Goal: Information Seeking & Learning: Understand process/instructions

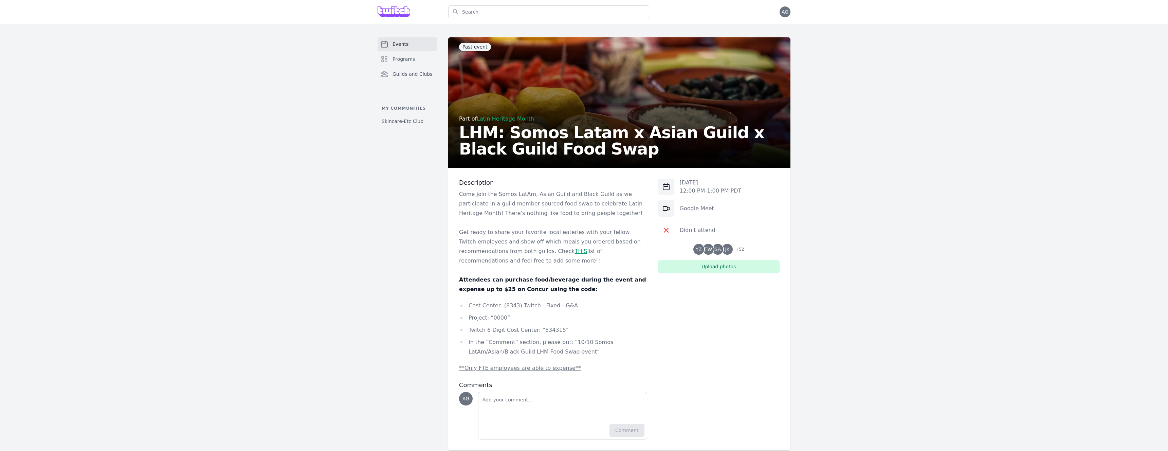
click at [719, 312] on div "[DATE] 12:00 PM - 1:00 PM PDT Google Meet Didn't attend YZ TW SA JK + 52 Upload…" at bounding box center [719, 309] width 122 height 261
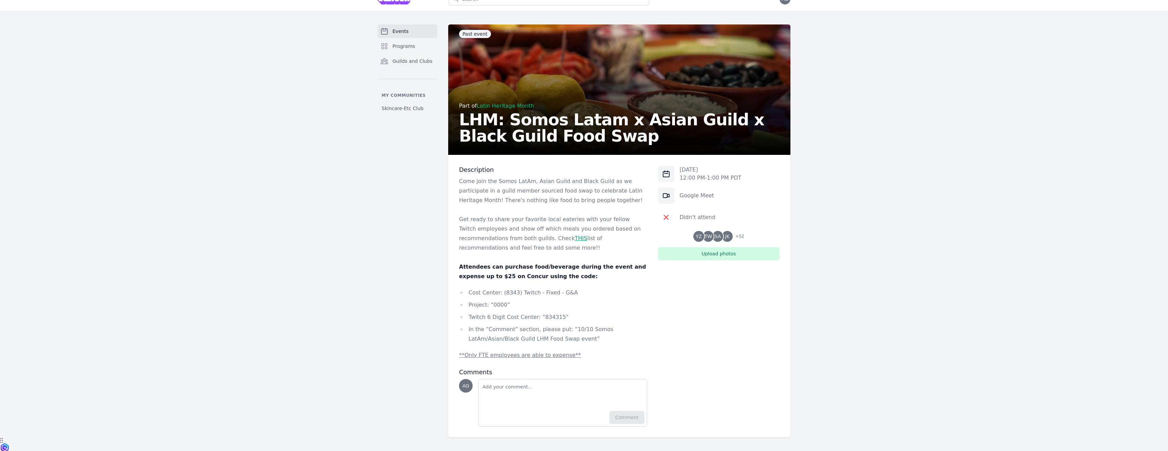
click at [546, 357] on u "**Only FTE employees are able to expense**" at bounding box center [520, 355] width 122 height 6
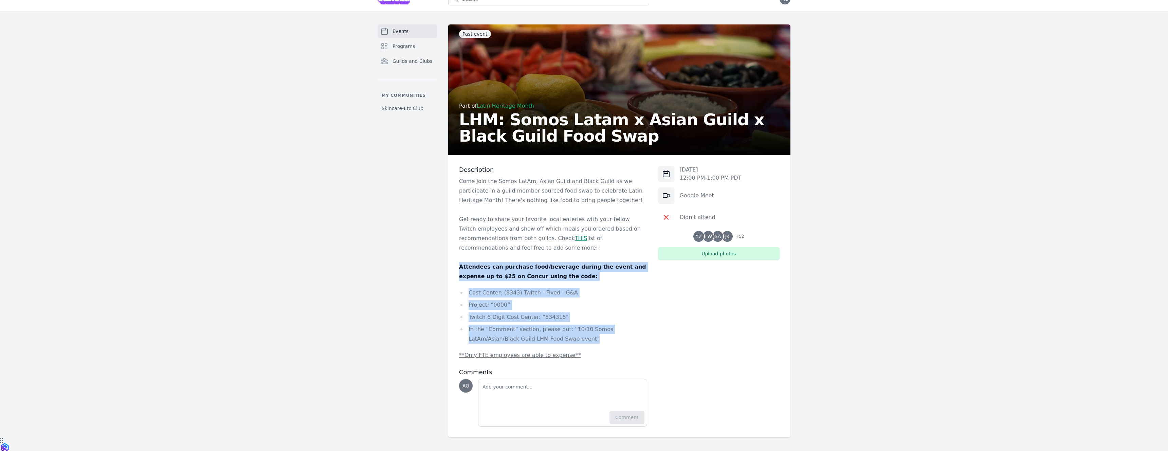
drag, startPoint x: 460, startPoint y: 271, endPoint x: 591, endPoint y: 340, distance: 147.9
click at [591, 340] on div "Come join the Somos LatAm, Asian Guild and Black Guild as we participate in a g…" at bounding box center [553, 268] width 188 height 183
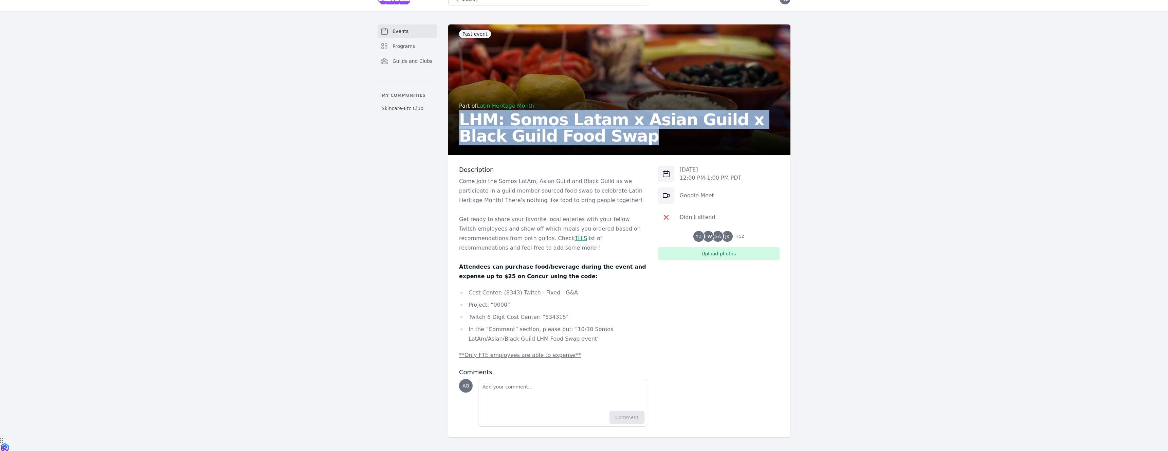
drag, startPoint x: 461, startPoint y: 122, endPoint x: 579, endPoint y: 139, distance: 119.4
click at [579, 139] on h2 "LHM: Somos Latam x Asian Guild x Black Guild Food Swap" at bounding box center [619, 127] width 321 height 33
copy h2 "LHM: Somos Latam x Asian Guild x Black Guild Food Swap"
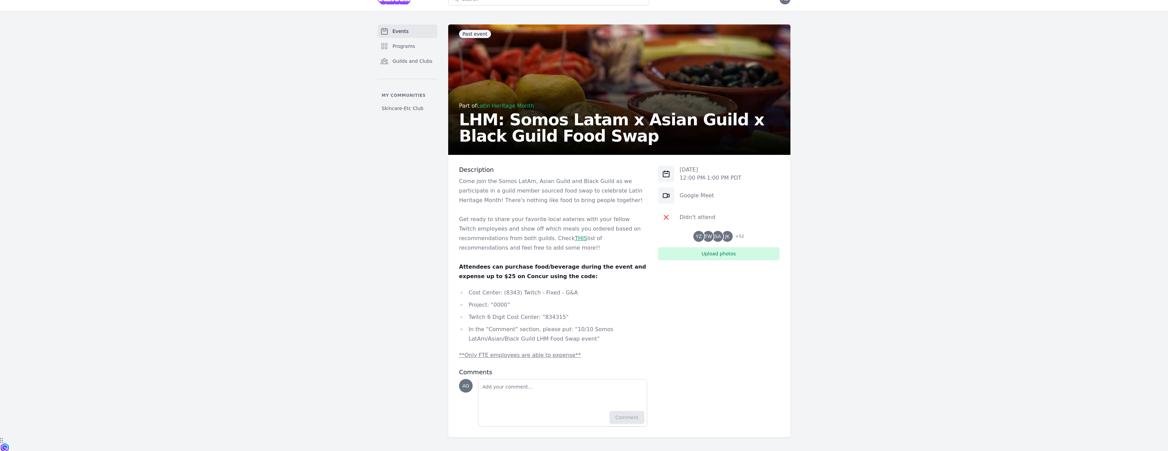
click at [487, 328] on li "In the “Comment” section, please put: “10/10 Somos LatAm/Asian/Black Guild LHM …" at bounding box center [553, 334] width 188 height 19
drag, startPoint x: 566, startPoint y: 329, endPoint x: 538, endPoint y: 339, distance: 29.7
click at [538, 339] on li "In the “Comment” section, please put: “10/10 Somos LatAm/Asian/Black Guild LHM …" at bounding box center [553, 334] width 188 height 19
copy li "10/10 Somos LatAm/Asian/Black Guild LHM Food Swap event"
click at [580, 137] on h2 "LHM: Somos Latam x Asian Guild x Black Guild Food Swap" at bounding box center [619, 127] width 321 height 33
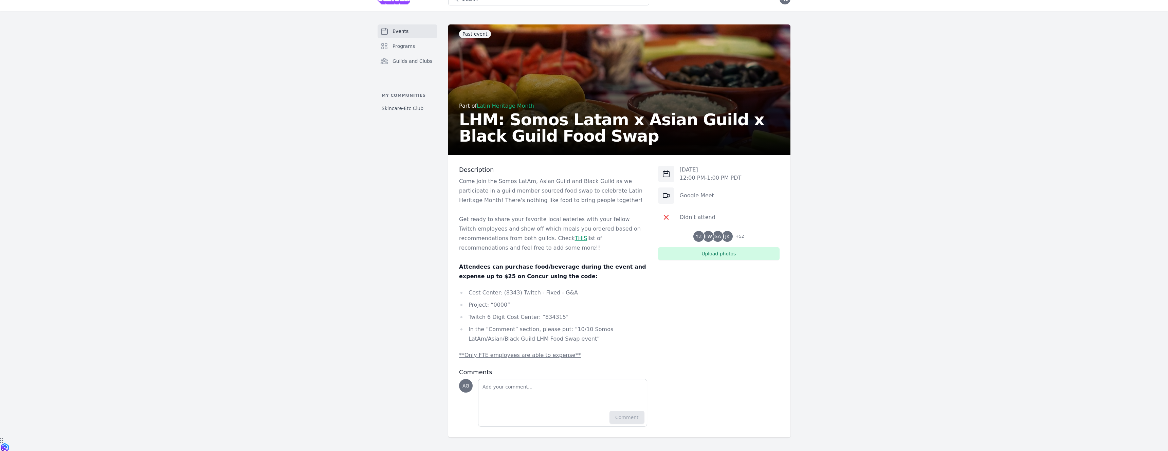
click at [580, 137] on h2 "LHM: Somos Latam x Asian Guild x Black Guild Food Swap" at bounding box center [619, 127] width 321 height 33
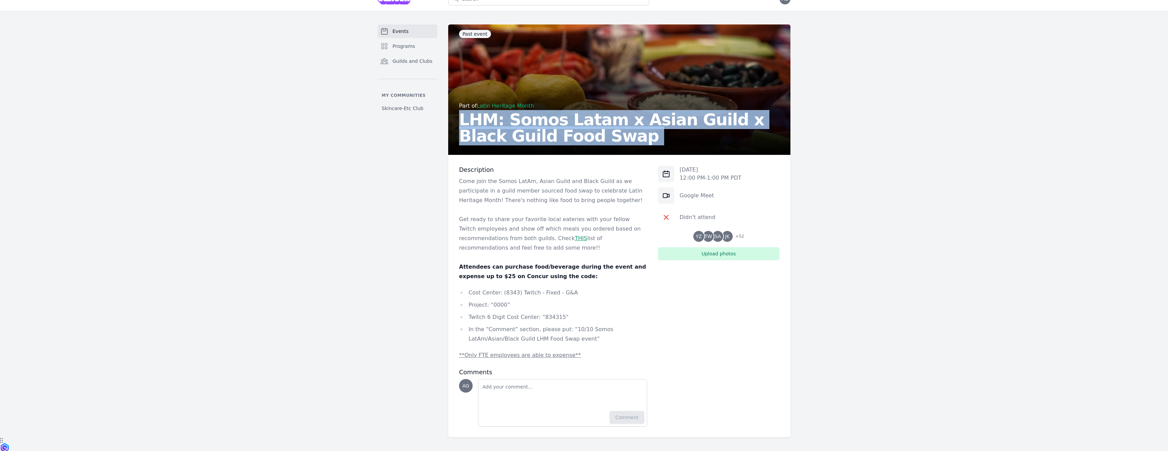
click at [580, 137] on h2 "LHM: Somos Latam x Asian Guild x Black Guild Food Swap" at bounding box center [619, 127] width 321 height 33
copy h2 "LHM: Somos Latam x Asian Guild x Black Guild Food Swap"
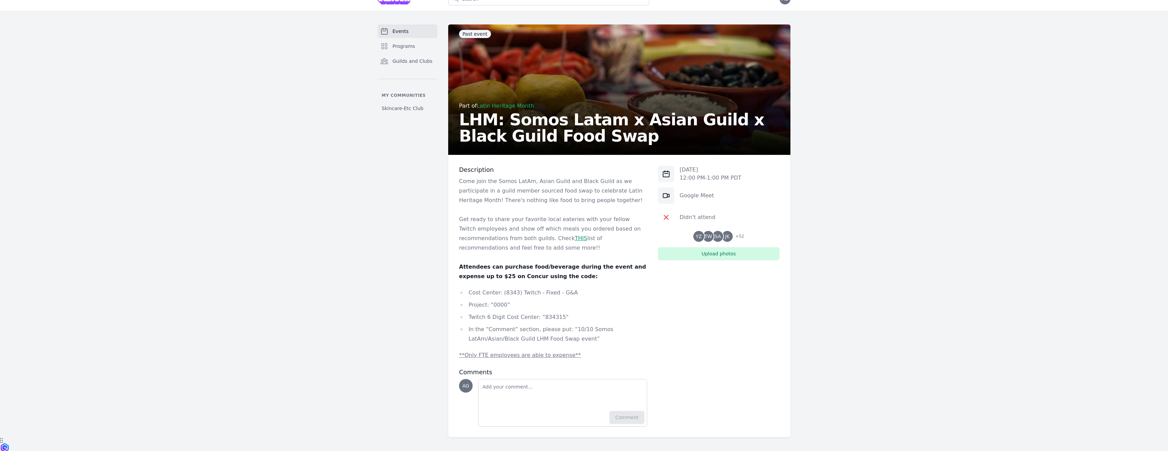
click at [547, 316] on li "Twitch 6 Digit Cost Center: “834315"" at bounding box center [553, 317] width 188 height 10
copy li "834315"
drag, startPoint x: 567, startPoint y: 327, endPoint x: 538, endPoint y: 337, distance: 30.7
click at [538, 337] on li "In the “Comment” section, please put: “10/10 Somos LatAm/Asian/Black Guild LHM …" at bounding box center [553, 334] width 188 height 19
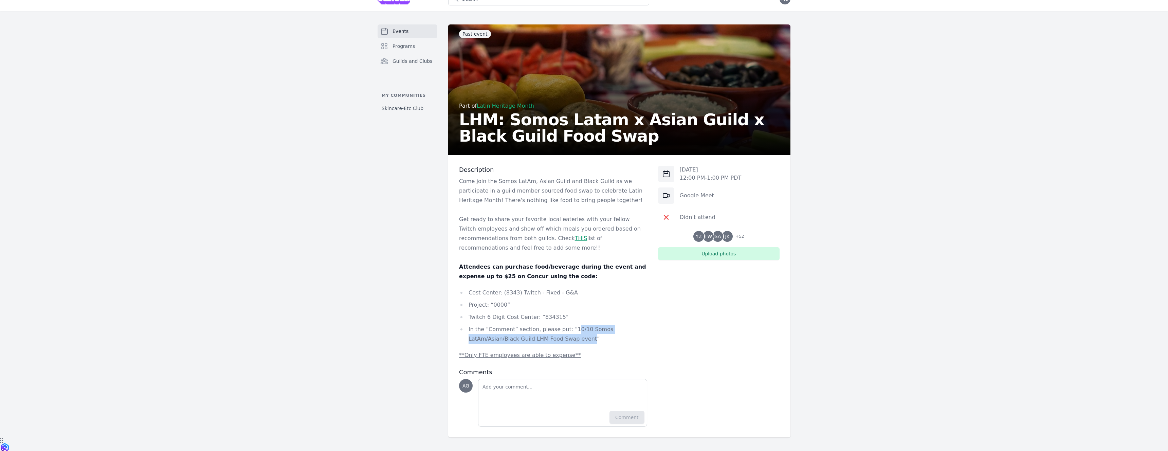
copy li "0/10 Somos LatAm/Asian/Black Guild LHM Food Swap event"
click at [593, 324] on ul "Cost Center: (8343) Twitch - Fixed - G&A Project: “0000” Twitch 6 Digit Cost Ce…" at bounding box center [553, 316] width 188 height 56
drag, startPoint x: 567, startPoint y: 328, endPoint x: 540, endPoint y: 339, distance: 29.1
click at [540, 339] on li "In the “Comment” section, please put: “10/10 Somos LatAm/Asian/Black Guild LHM …" at bounding box center [553, 334] width 188 height 19
copy li "10/10 Somos LatAm/Asian/Black Guild LHM Food Swap event”"
